Goal: Transaction & Acquisition: Purchase product/service

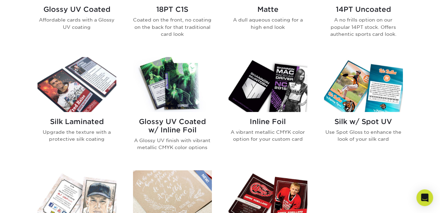
scroll to position [407, 0]
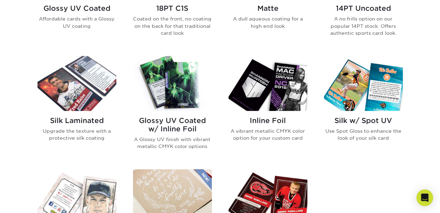
click at [336, 78] on img at bounding box center [363, 83] width 79 height 54
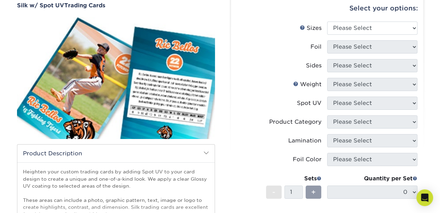
scroll to position [44, 0]
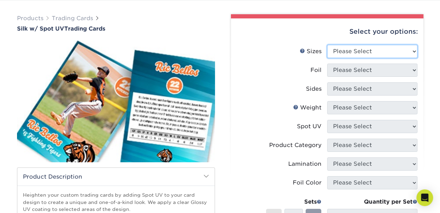
click at [346, 52] on select "Please Select 2.5" x 3.5"" at bounding box center [372, 51] width 90 height 13
select select "2.50x3.50"
click at [327, 45] on select "Please Select 2.5" x 3.5"" at bounding box center [372, 51] width 90 height 13
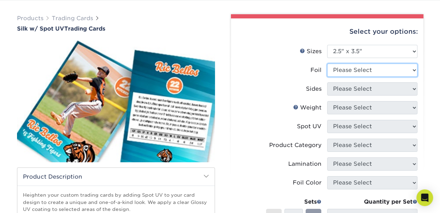
click at [348, 71] on select "Please Select No Yes" at bounding box center [372, 70] width 90 height 13
select select "0"
click at [327, 64] on select "Please Select No Yes" at bounding box center [372, 70] width 90 height 13
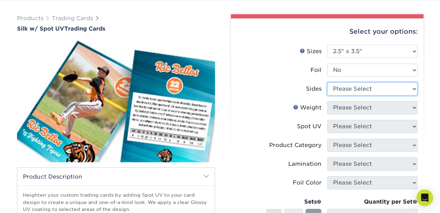
click at [351, 90] on select "Please Select Print Both Sides Print Front Only" at bounding box center [372, 88] width 90 height 13
select select "13abbda7-1d64-4f25-8bb2-c179b224825d"
click at [327, 82] on select "Please Select Print Both Sides Print Front Only" at bounding box center [372, 88] width 90 height 13
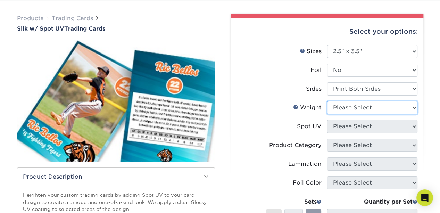
click at [349, 108] on select "Please Select 16PT" at bounding box center [372, 107] width 90 height 13
select select "16PT"
click at [327, 101] on select "Please Select 16PT" at bounding box center [372, 107] width 90 height 13
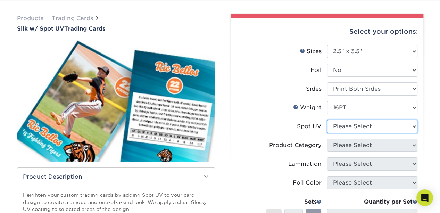
click at [355, 124] on select "Please Select Front and Back (Both Sides) Front Only Back Only" at bounding box center [372, 126] width 90 height 13
select select "0"
click at [327, 120] on select "Please Select Front and Back (Both Sides) Front Only Back Only" at bounding box center [372, 126] width 90 height 13
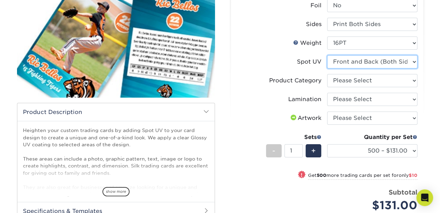
scroll to position [110, 0]
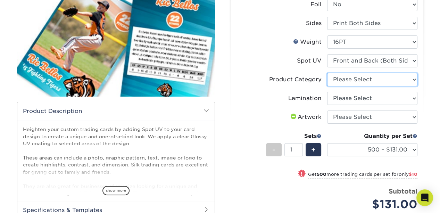
click at [350, 78] on select "Please Select Trading Cards" at bounding box center [372, 79] width 90 height 13
select select "c2f9bce9-36c2-409d-b101-c29d9d031e18"
click at [327, 73] on select "Please Select Trading Cards" at bounding box center [372, 79] width 90 height 13
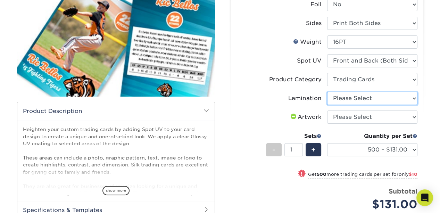
click at [347, 97] on select "Please Select Silk" at bounding box center [372, 98] width 90 height 13
select select "ccacb42f-45f7-42d3-bbd3-7c8421cf37f0"
click at [327, 92] on select "Please Select Silk" at bounding box center [372, 98] width 90 height 13
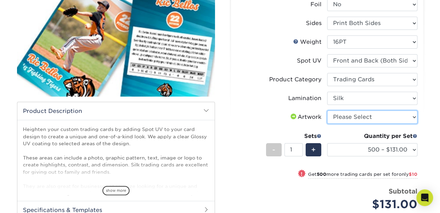
click at [342, 118] on select "Please Select I will upload files I need a design - $100" at bounding box center [372, 116] width 90 height 13
select select "upload"
click at [327, 110] on select "Please Select I will upload files I need a design - $100" at bounding box center [372, 116] width 90 height 13
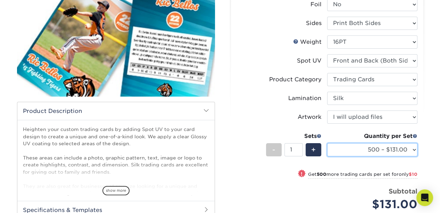
click at [354, 147] on select "500 – $131.00 1000 – $141.00 2500 – $339.00 5000 – $568.00 10000 – $1024.00" at bounding box center [372, 149] width 90 height 13
click at [327, 143] on select "500 – $131.00 1000 – $141.00 2500 – $339.00 5000 – $568.00 10000 – $1024.00" at bounding box center [372, 149] width 90 height 13
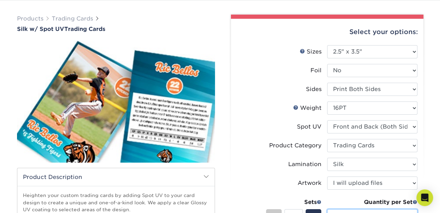
scroll to position [0, 0]
